Goal: Information Seeking & Learning: Check status

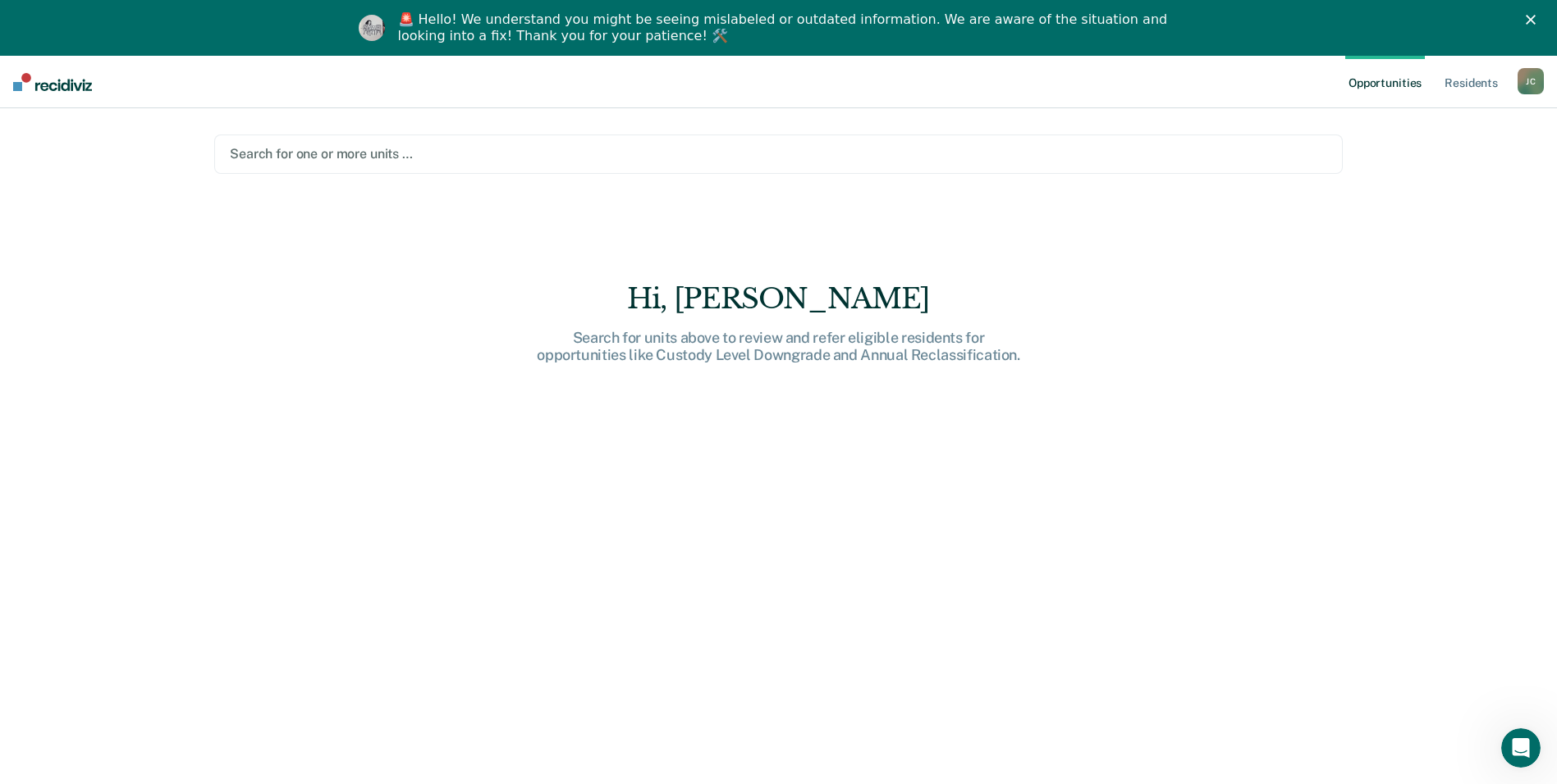
click at [487, 164] on div at bounding box center [778, 154] width 1097 height 19
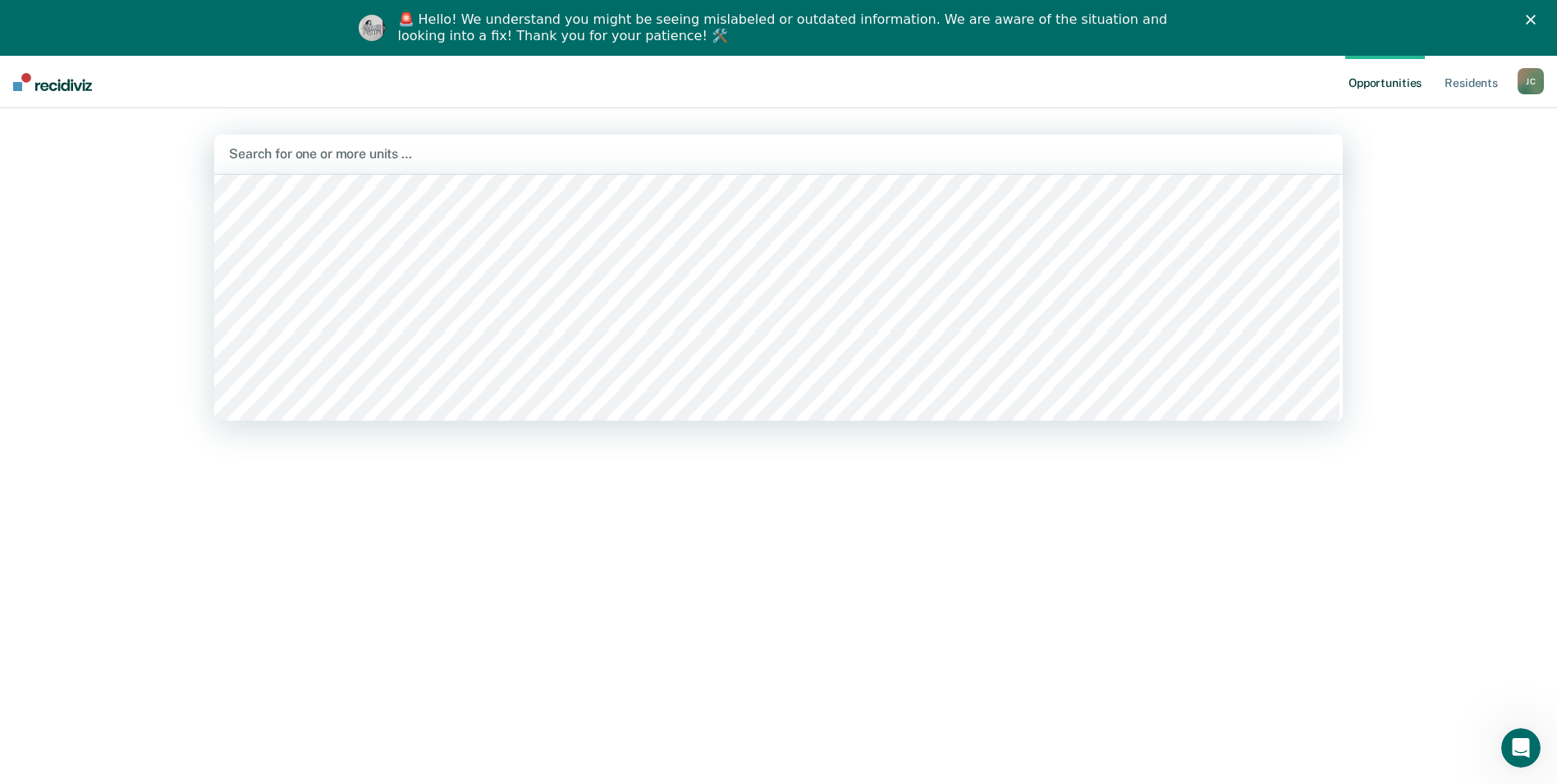
scroll to position [10584, 0]
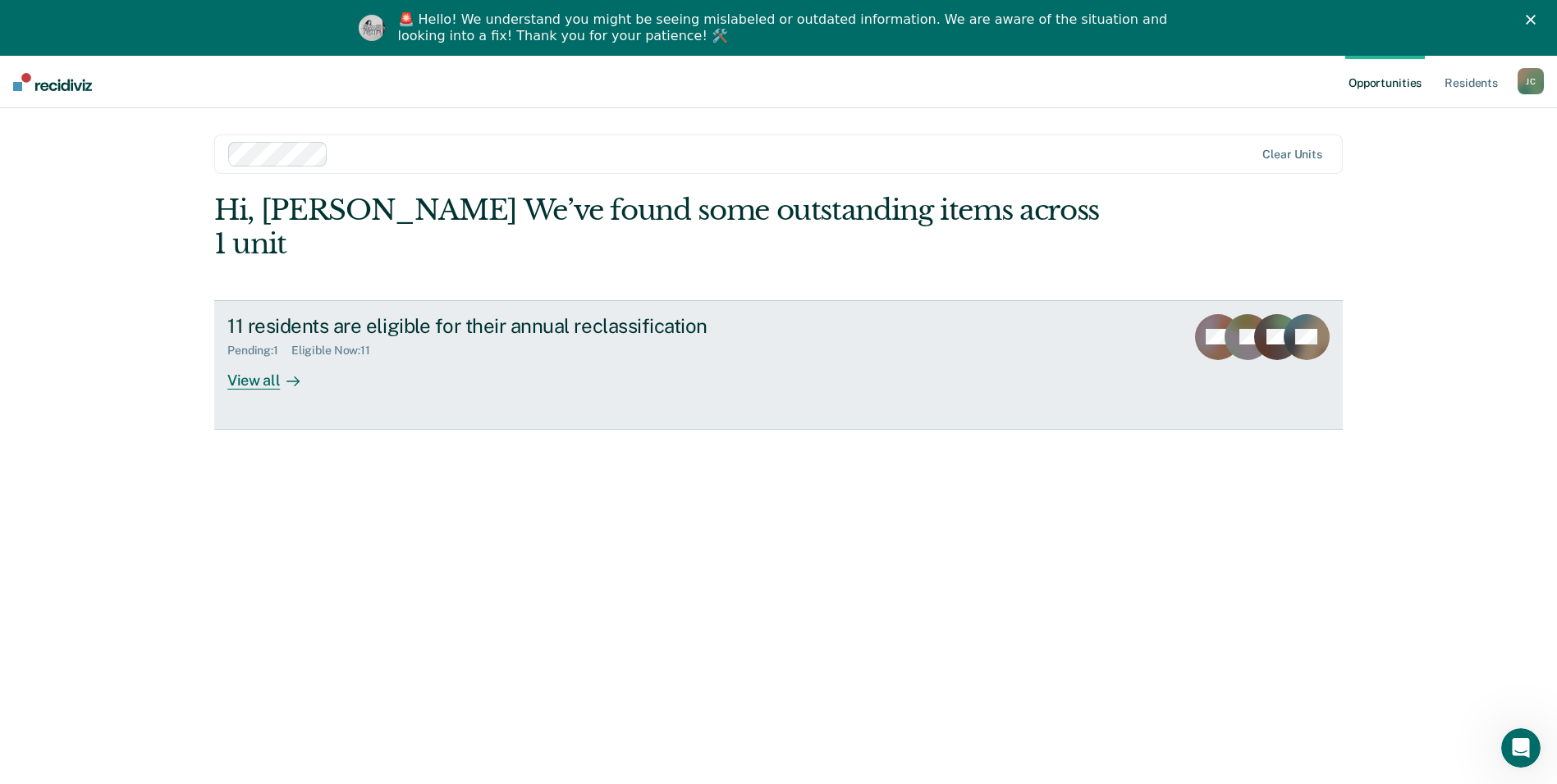
click at [253, 358] on div "View all" at bounding box center [273, 373] width 92 height 32
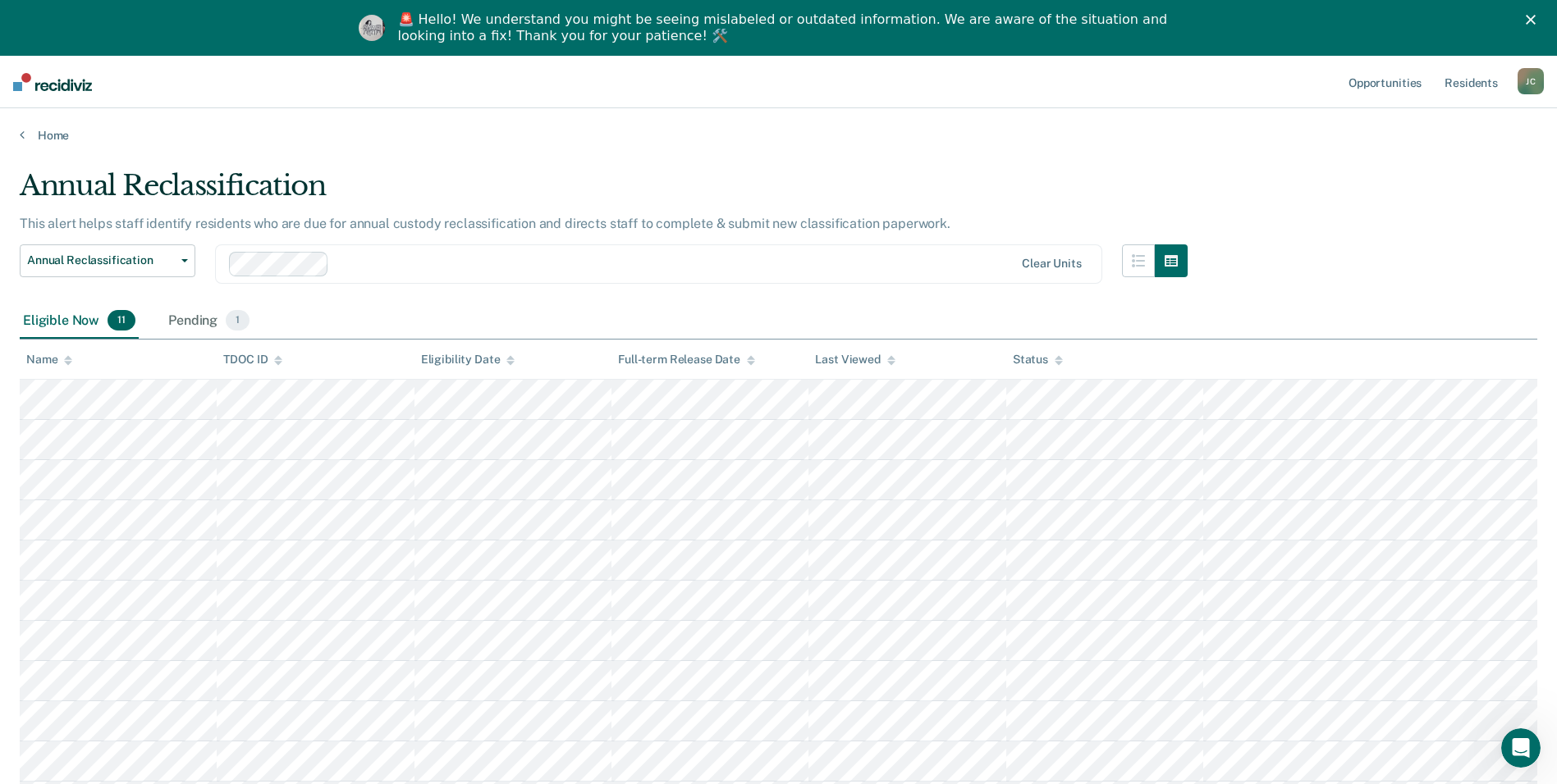
click at [1536, 15] on icon "Close" at bounding box center [1531, 19] width 10 height 10
